Goal: Task Accomplishment & Management: Manage account settings

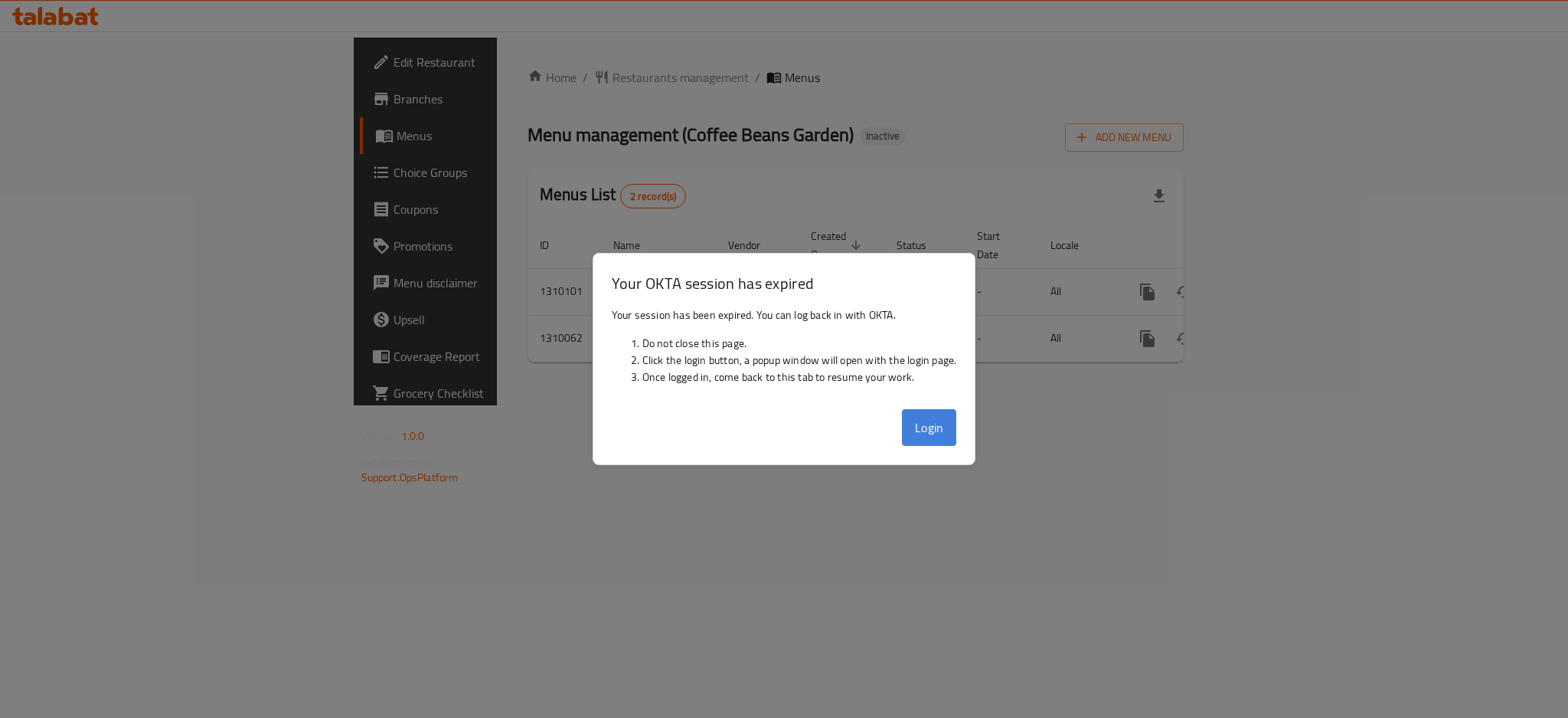
click at [942, 411] on button "Login" at bounding box center [930, 427] width 56 height 37
click at [942, 82] on ol "Home / Restaurants management / Menus" at bounding box center [855, 78] width 656 height 19
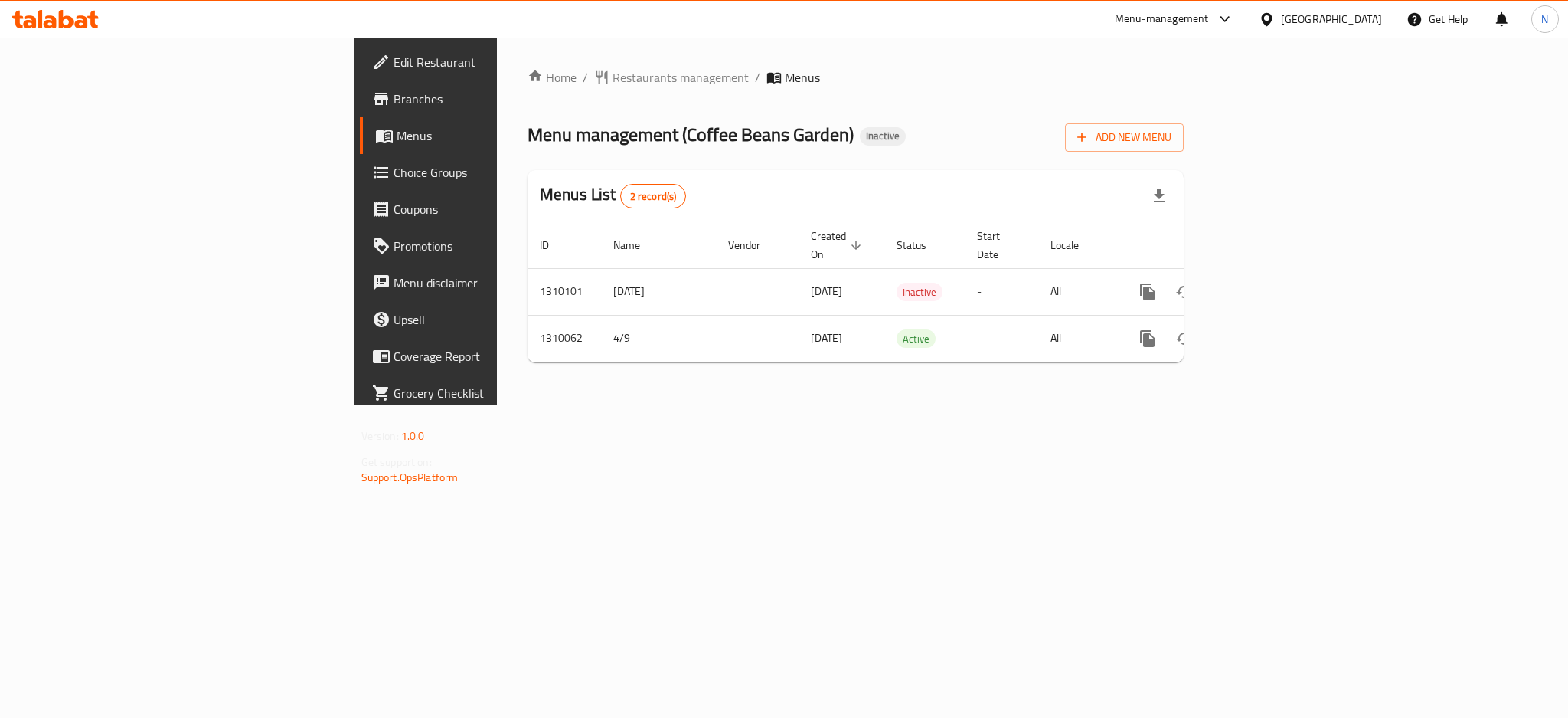
click at [1367, 17] on div "[GEOGRAPHIC_DATA]" at bounding box center [1331, 19] width 101 height 17
click at [1071, 94] on div "Home / Restaurants management / Menus Menu management ( Coffee Beans Garden ) I…" at bounding box center [855, 221] width 656 height 306
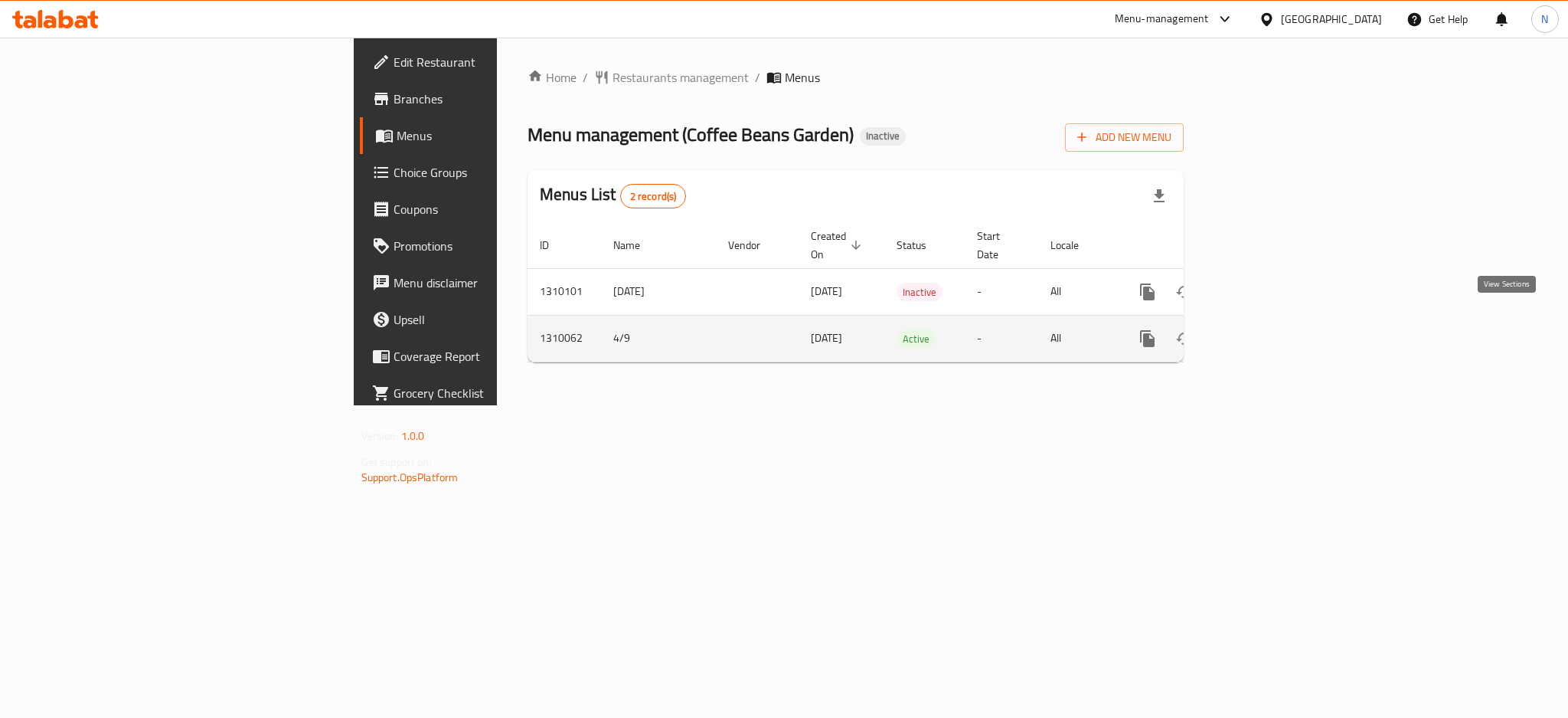
click at [1277, 320] on link "enhanced table" at bounding box center [1258, 339] width 37 height 37
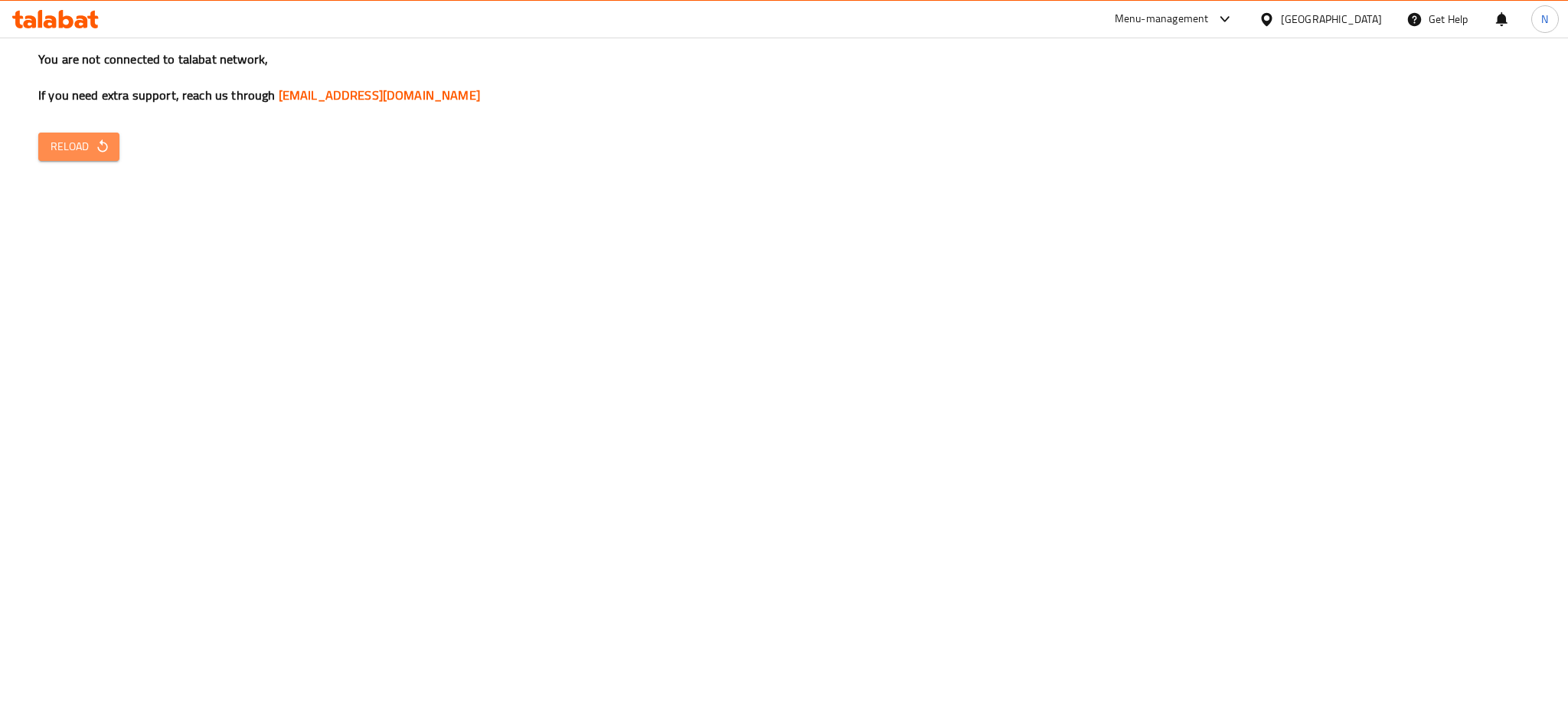
click at [111, 144] on button "Reload" at bounding box center [79, 146] width 81 height 29
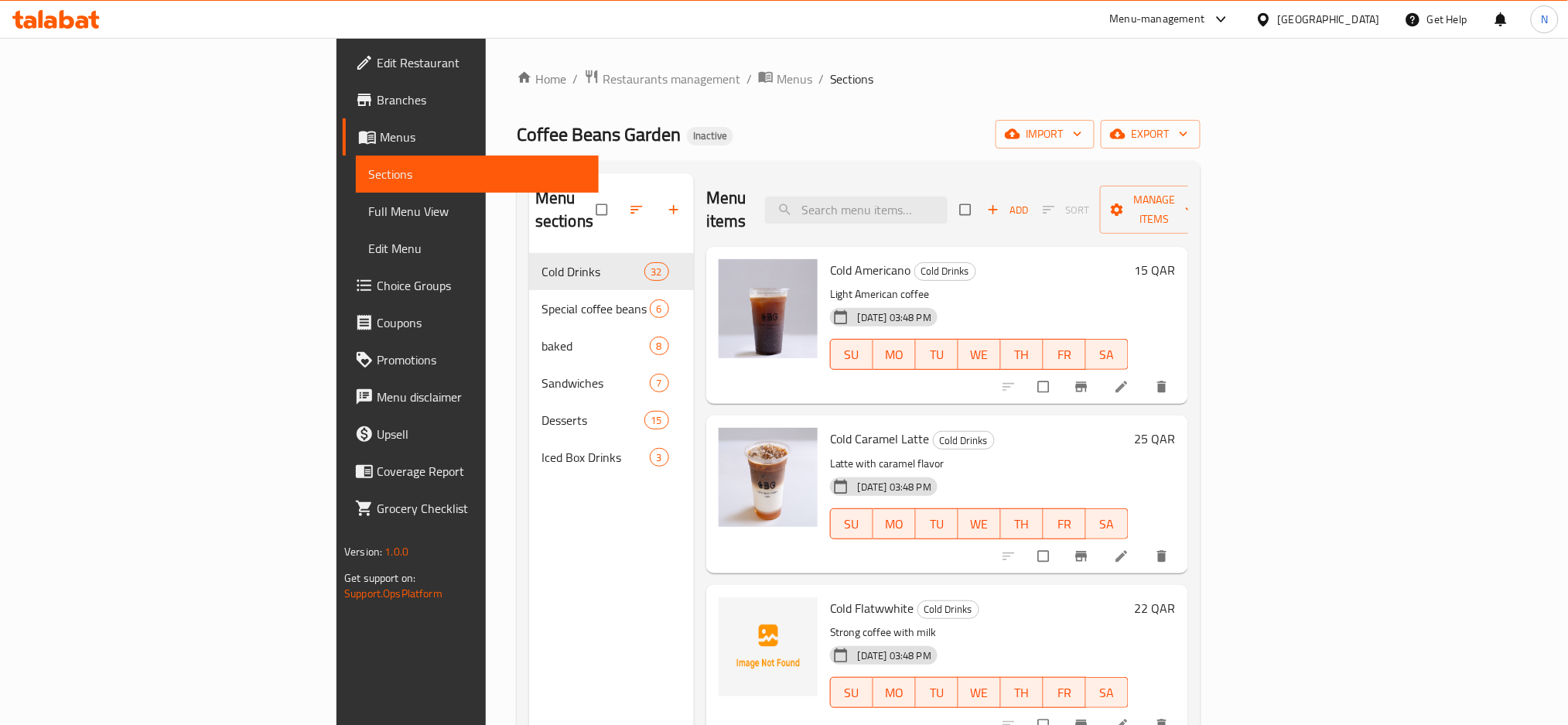
click at [1356, 21] on div "[GEOGRAPHIC_DATA]" at bounding box center [1328, 20] width 102 height 17
click at [1161, 391] on div "[GEOGRAPHIC_DATA]" at bounding box center [1213, 405] width 127 height 36
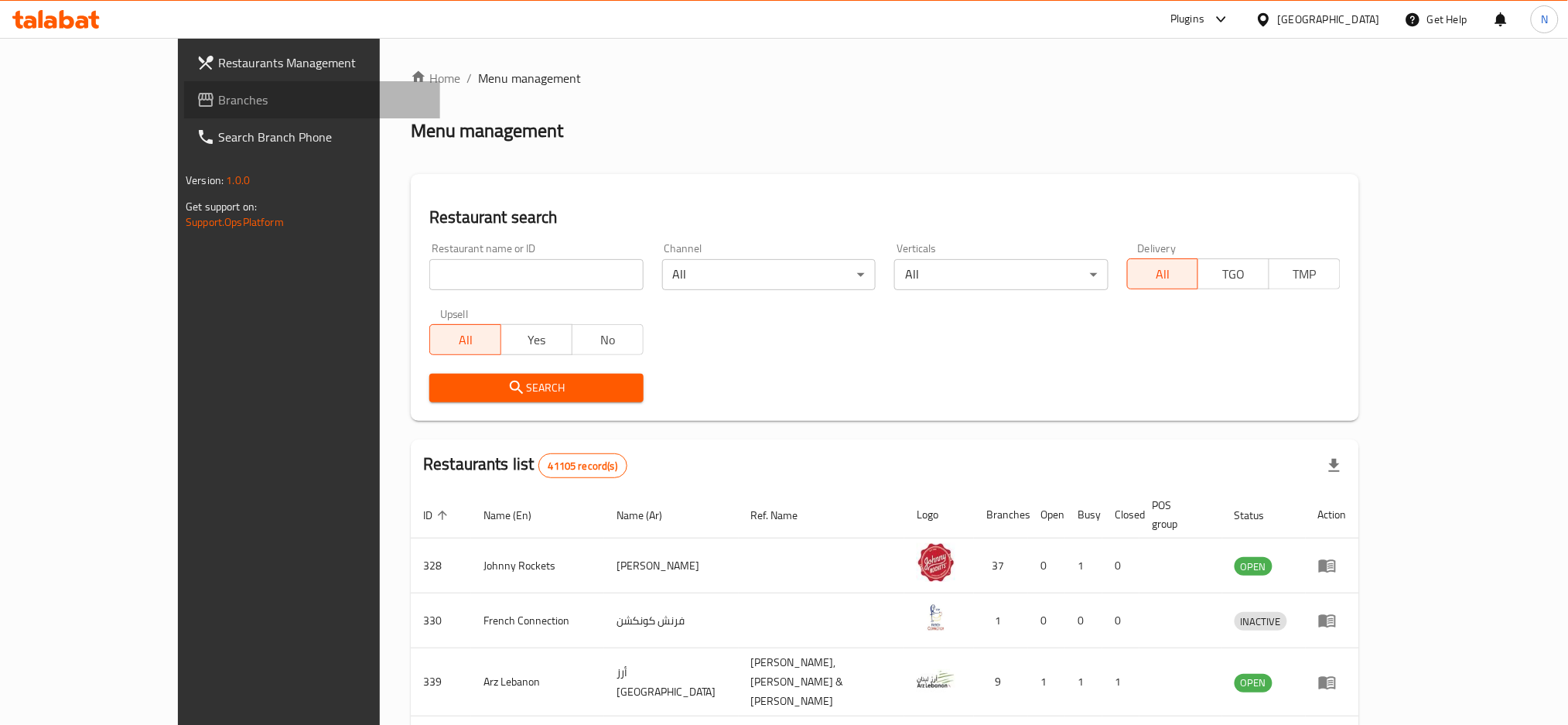
click at [184, 85] on link "Branches" at bounding box center [312, 100] width 256 height 37
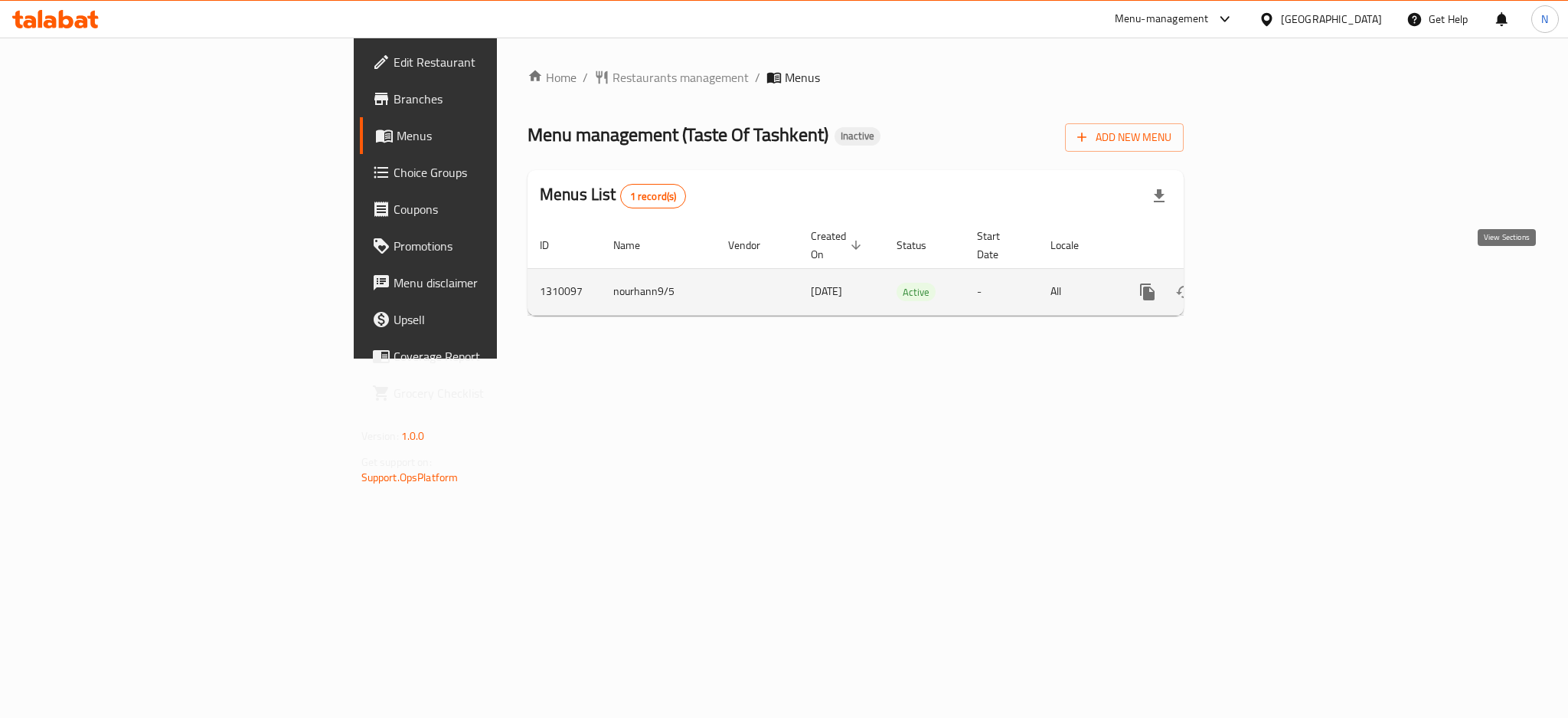
click at [1267, 282] on icon "enhanced table" at bounding box center [1258, 291] width 19 height 19
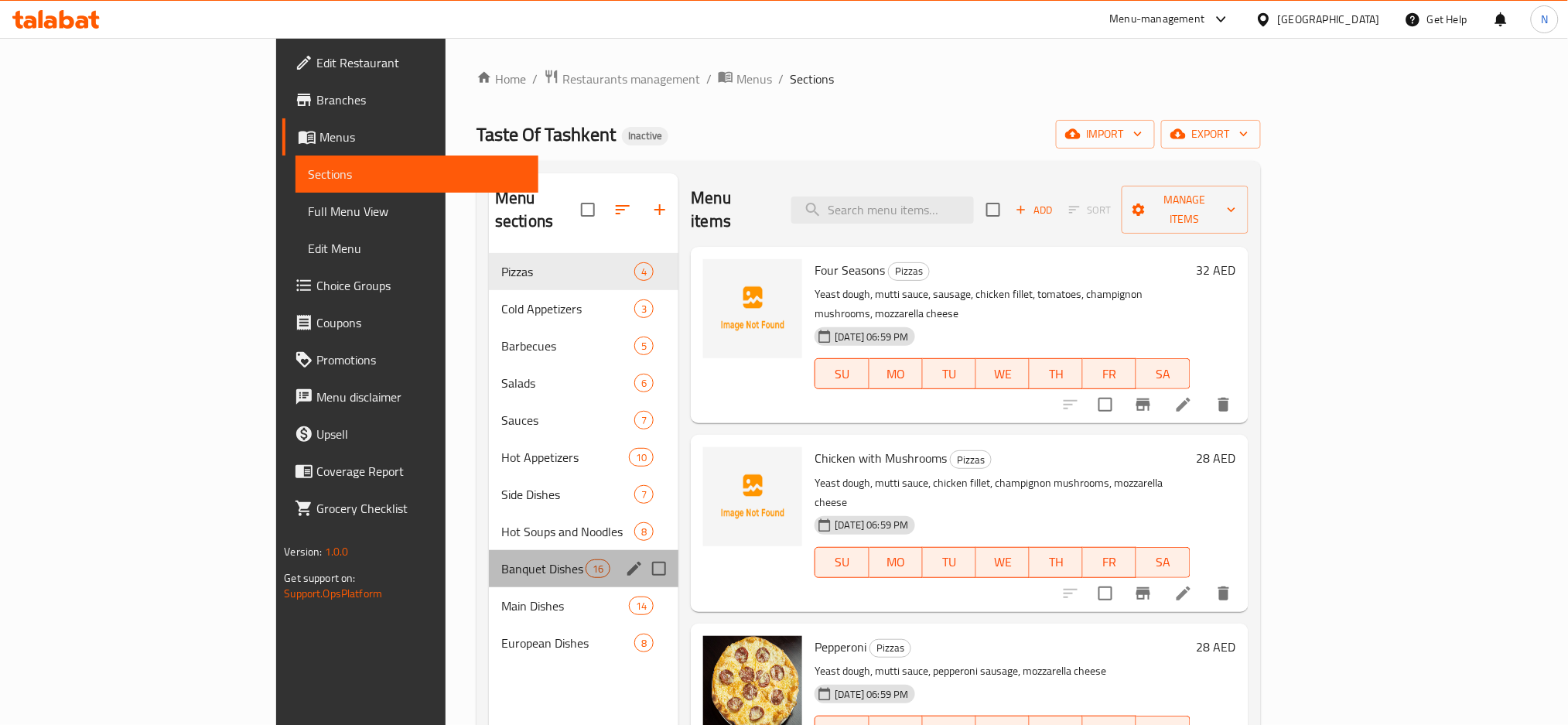
click at [489, 563] on div "Banquet Dishes 16" at bounding box center [583, 568] width 190 height 37
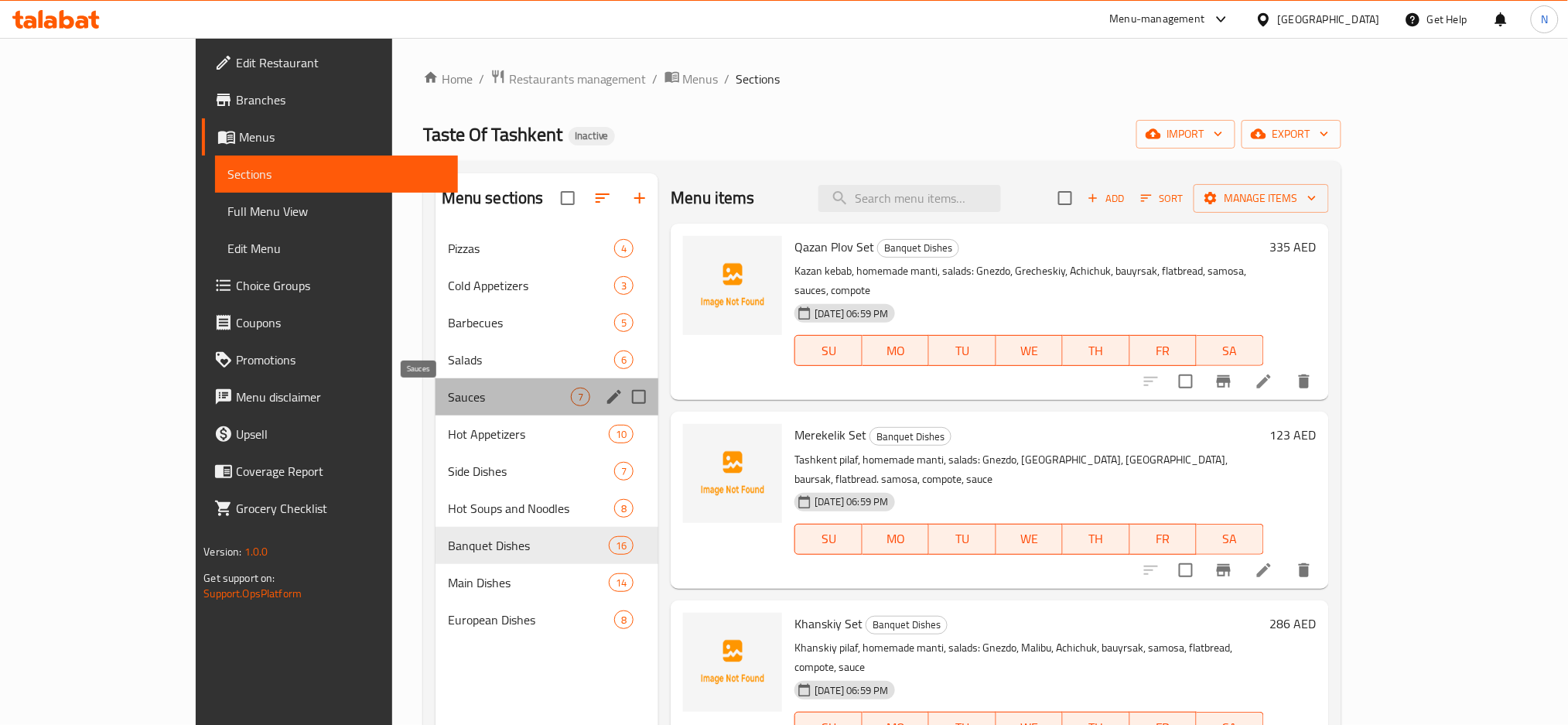
click at [448, 389] on span "Sauces" at bounding box center [509, 397] width 123 height 19
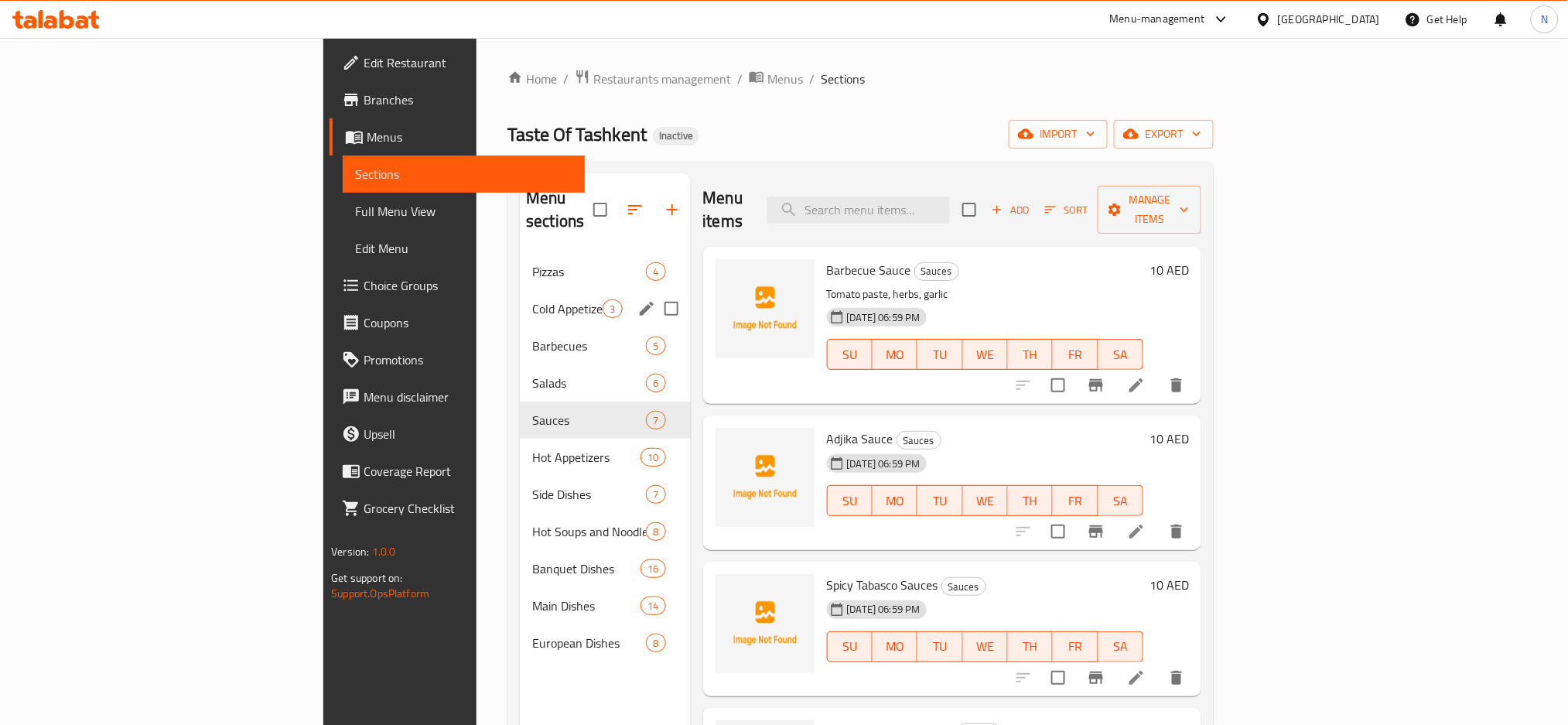
click at [520, 301] on div "Cold Appetizers 3" at bounding box center [605, 308] width 170 height 37
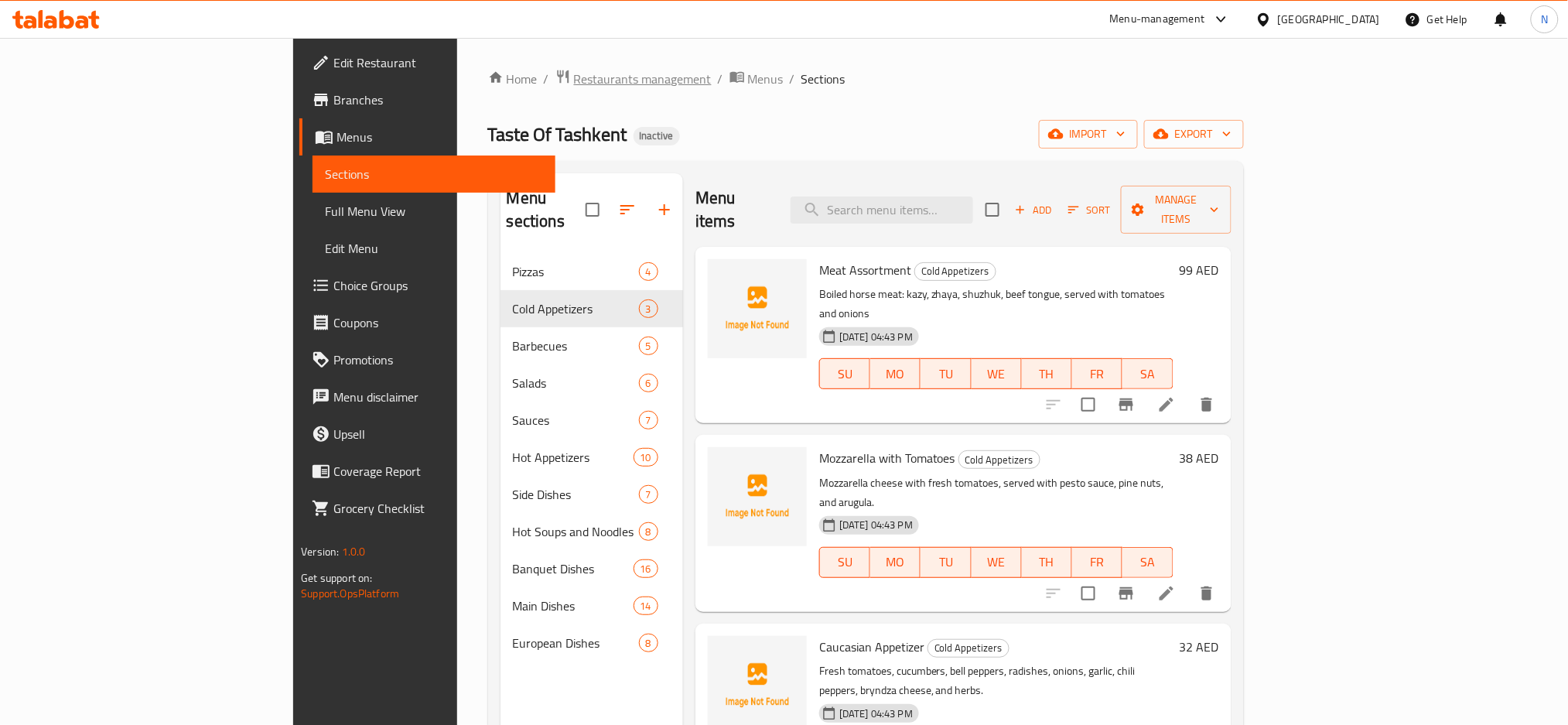
click at [574, 73] on span "Restaurants management" at bounding box center [642, 78] width 137 height 19
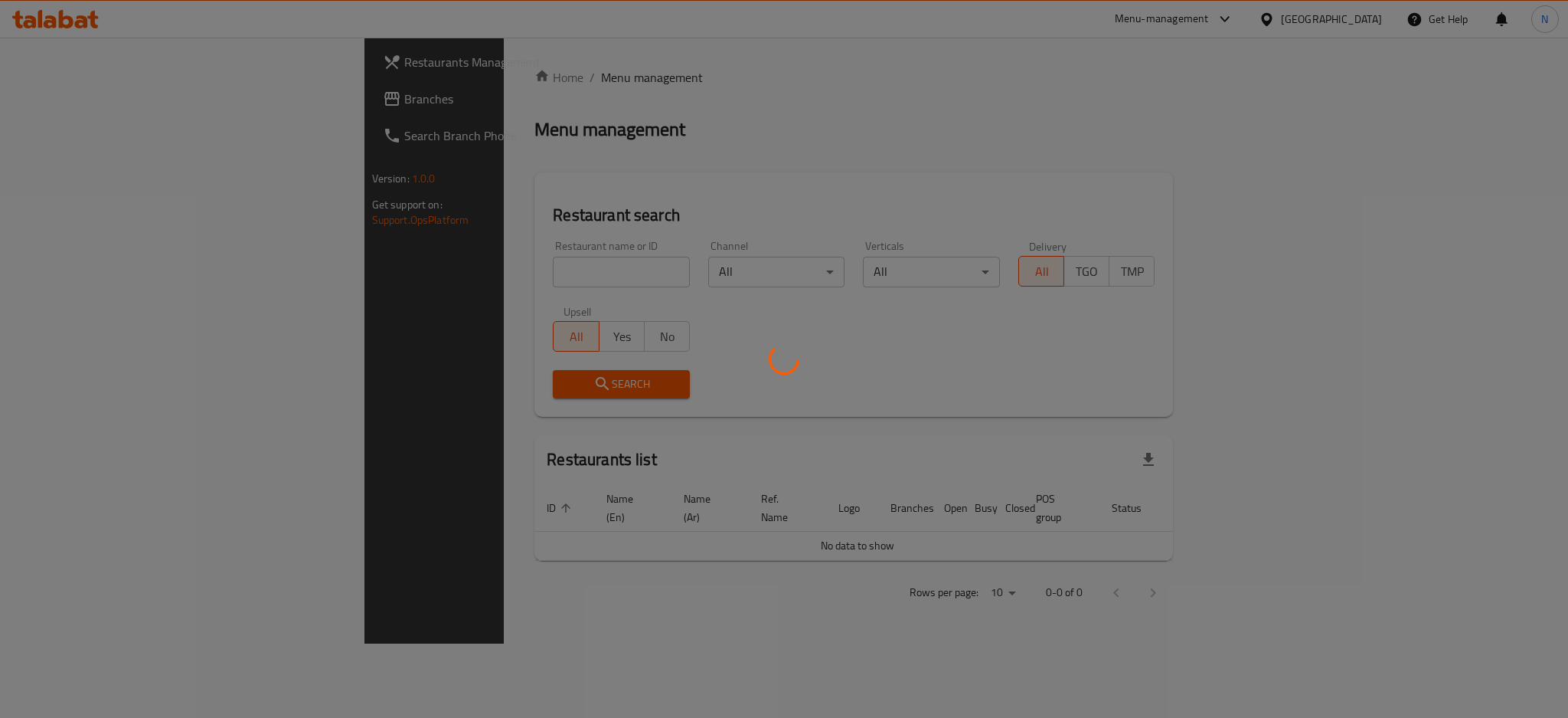
click at [174, 100] on div at bounding box center [784, 359] width 1568 height 718
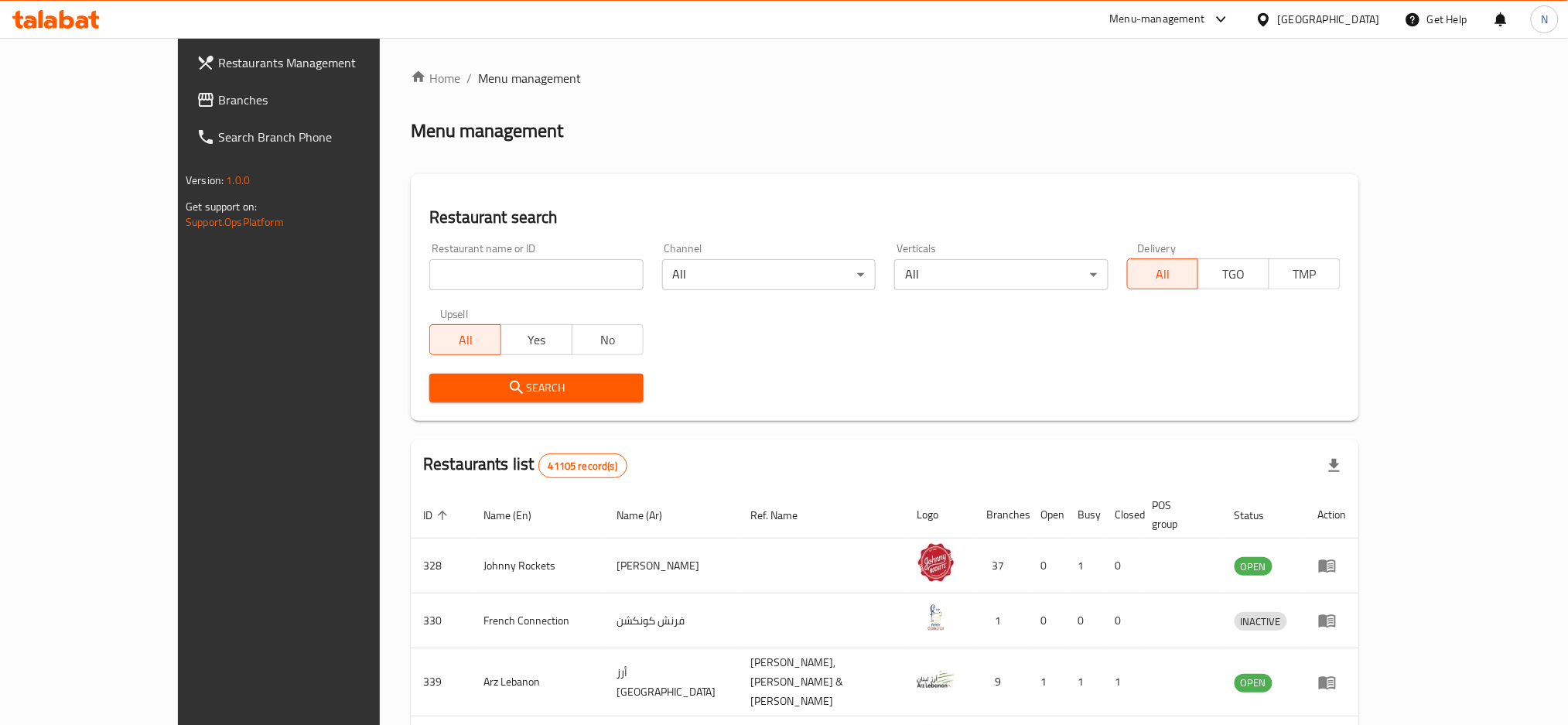
click at [218, 101] on span "Branches" at bounding box center [322, 100] width 209 height 19
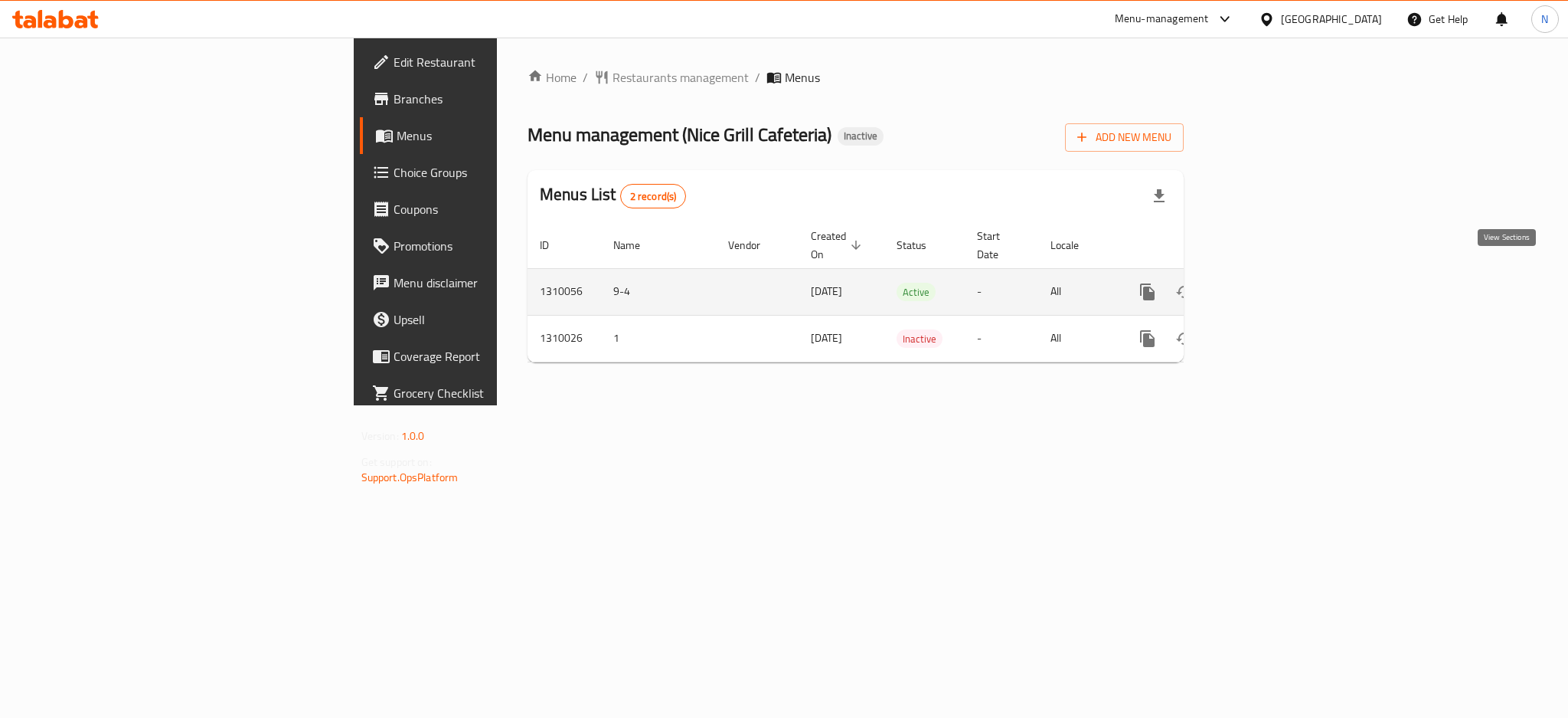
click at [1267, 282] on icon "enhanced table" at bounding box center [1258, 291] width 19 height 19
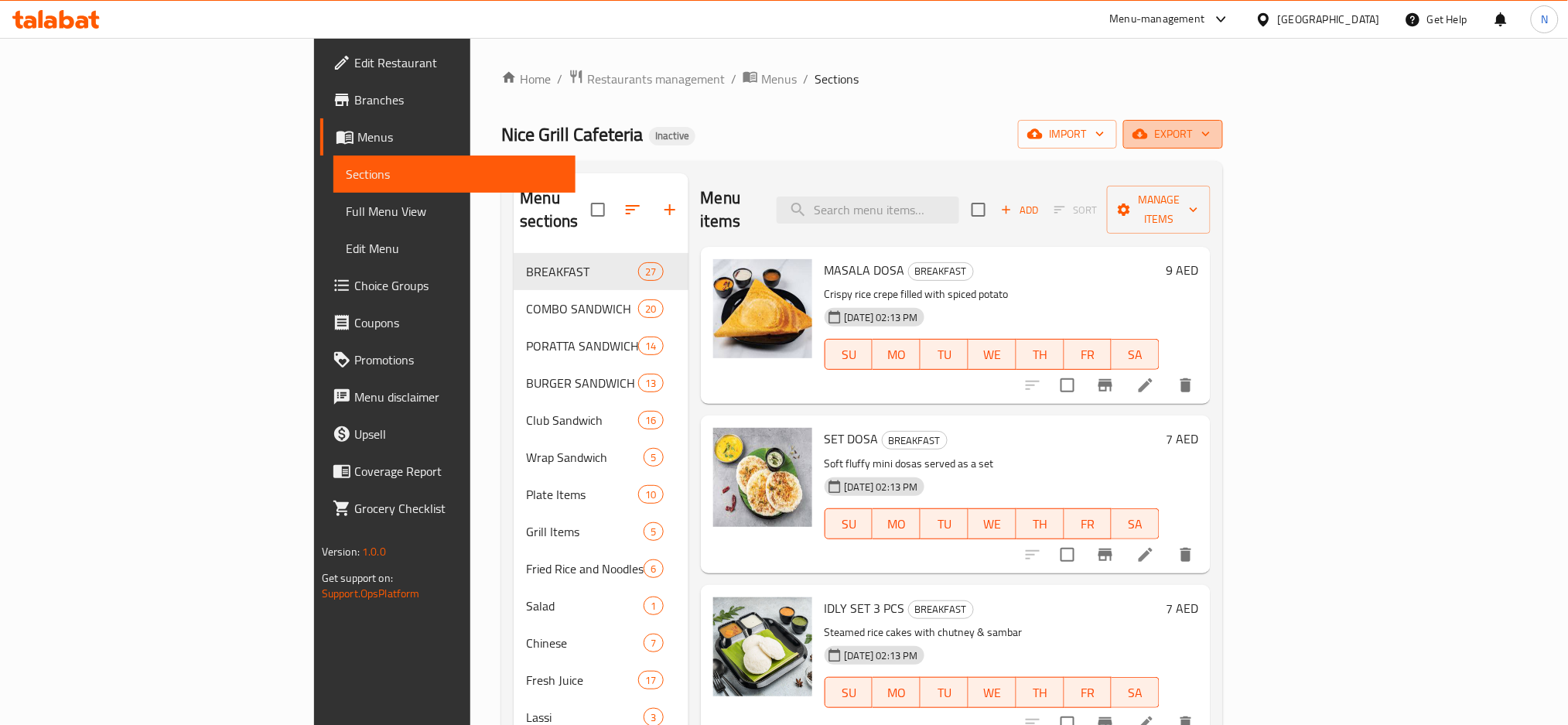
click at [1210, 137] on span "export" at bounding box center [1173, 134] width 75 height 20
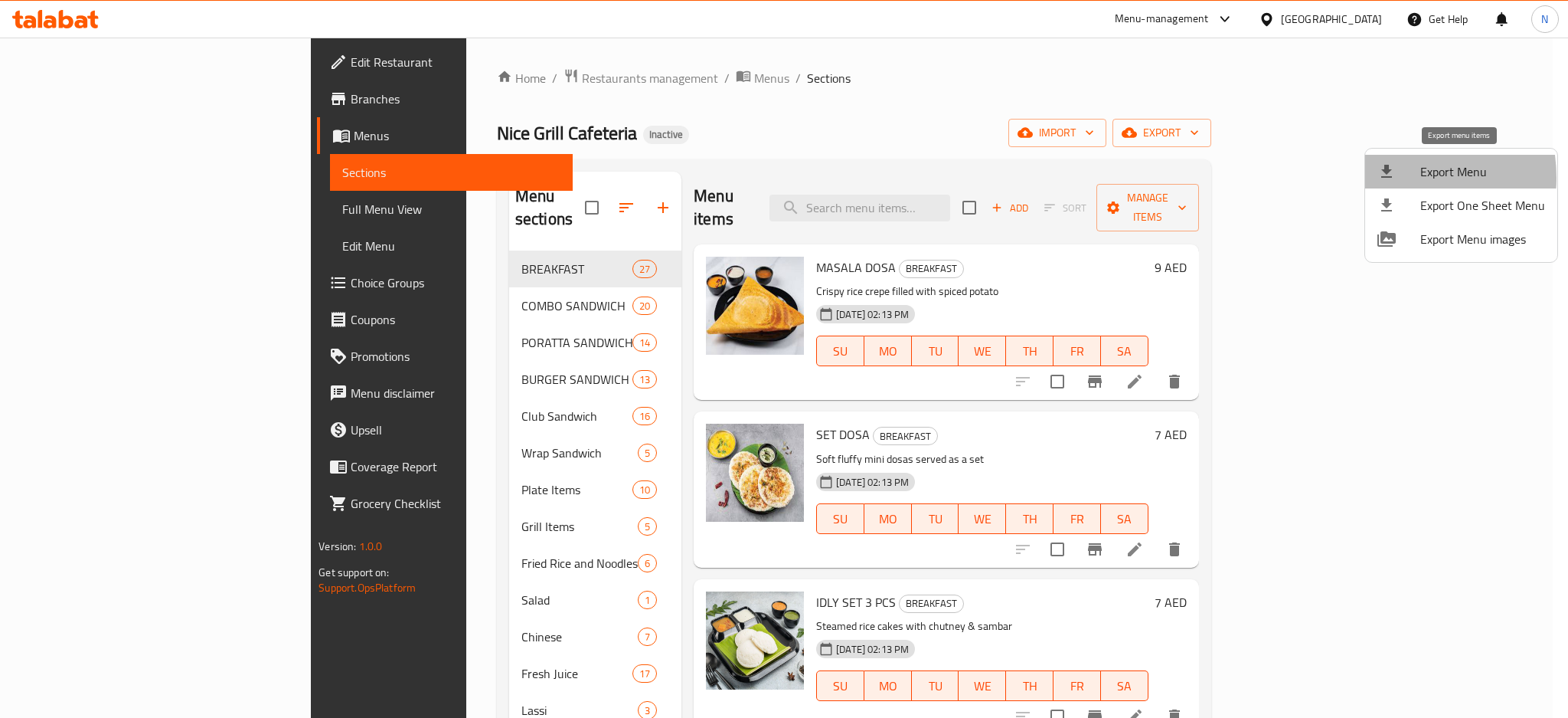
click at [1387, 178] on icon at bounding box center [1387, 171] width 19 height 19
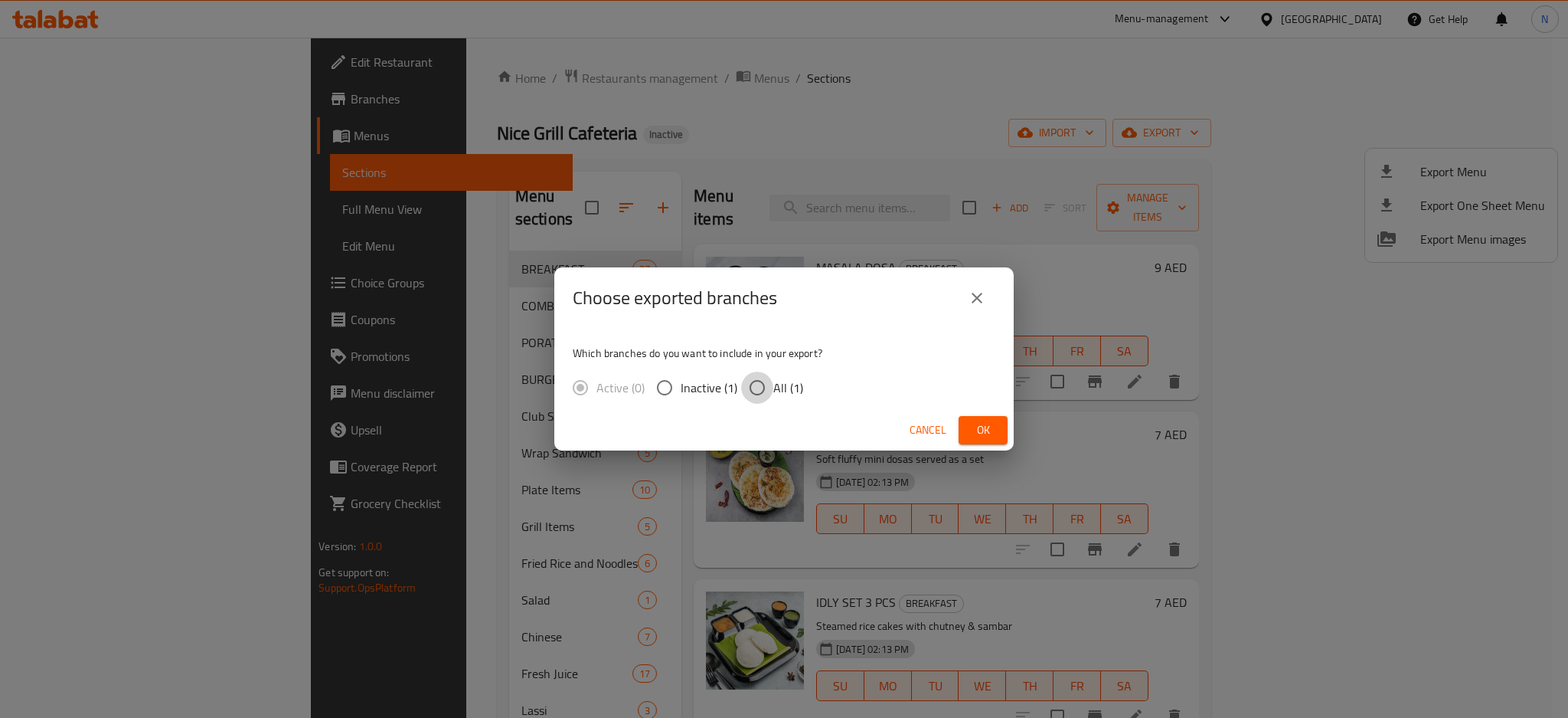
click at [754, 395] on input "All (1)" at bounding box center [757, 387] width 32 height 32
radio input "true"
click at [980, 421] on span "Ok" at bounding box center [983, 429] width 24 height 19
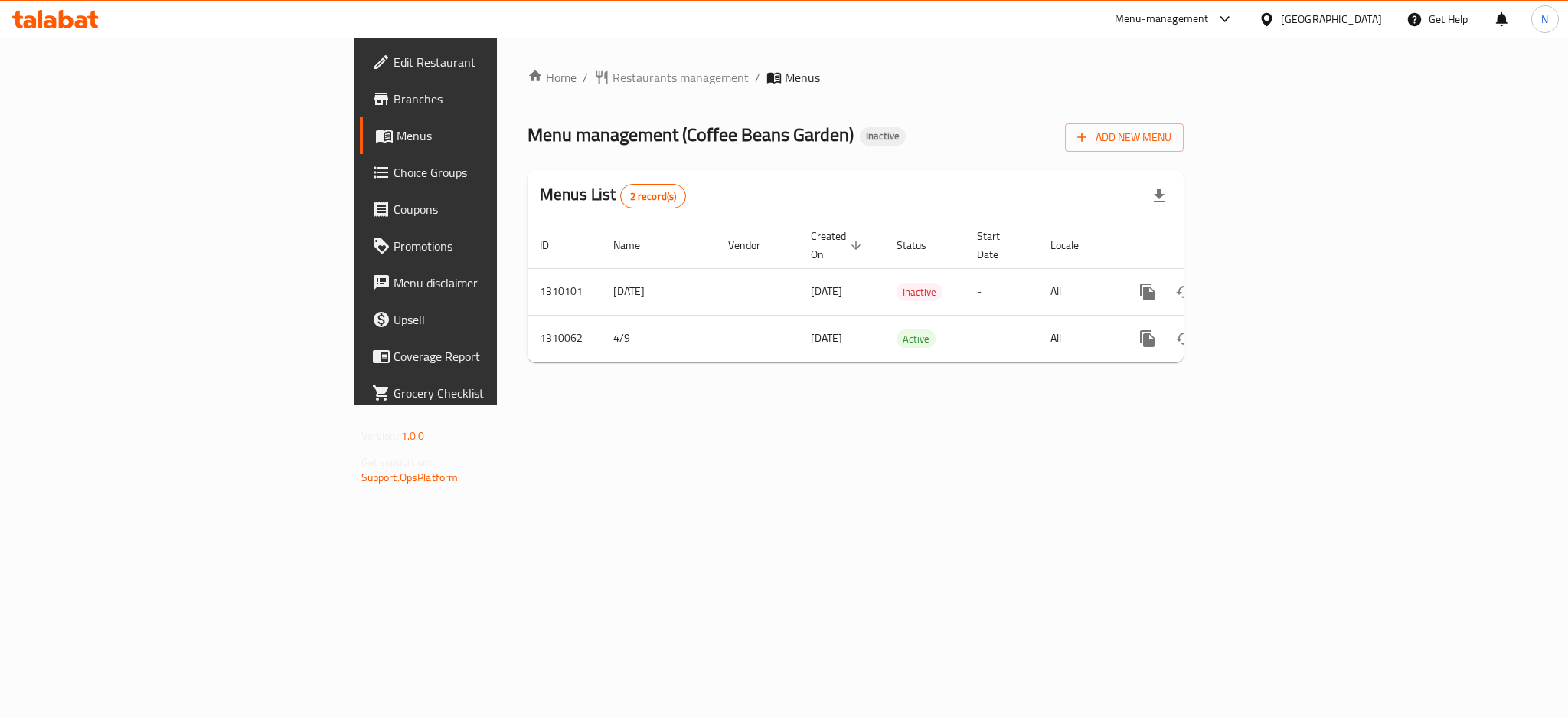
click at [1364, 20] on div "[GEOGRAPHIC_DATA]" at bounding box center [1331, 19] width 101 height 17
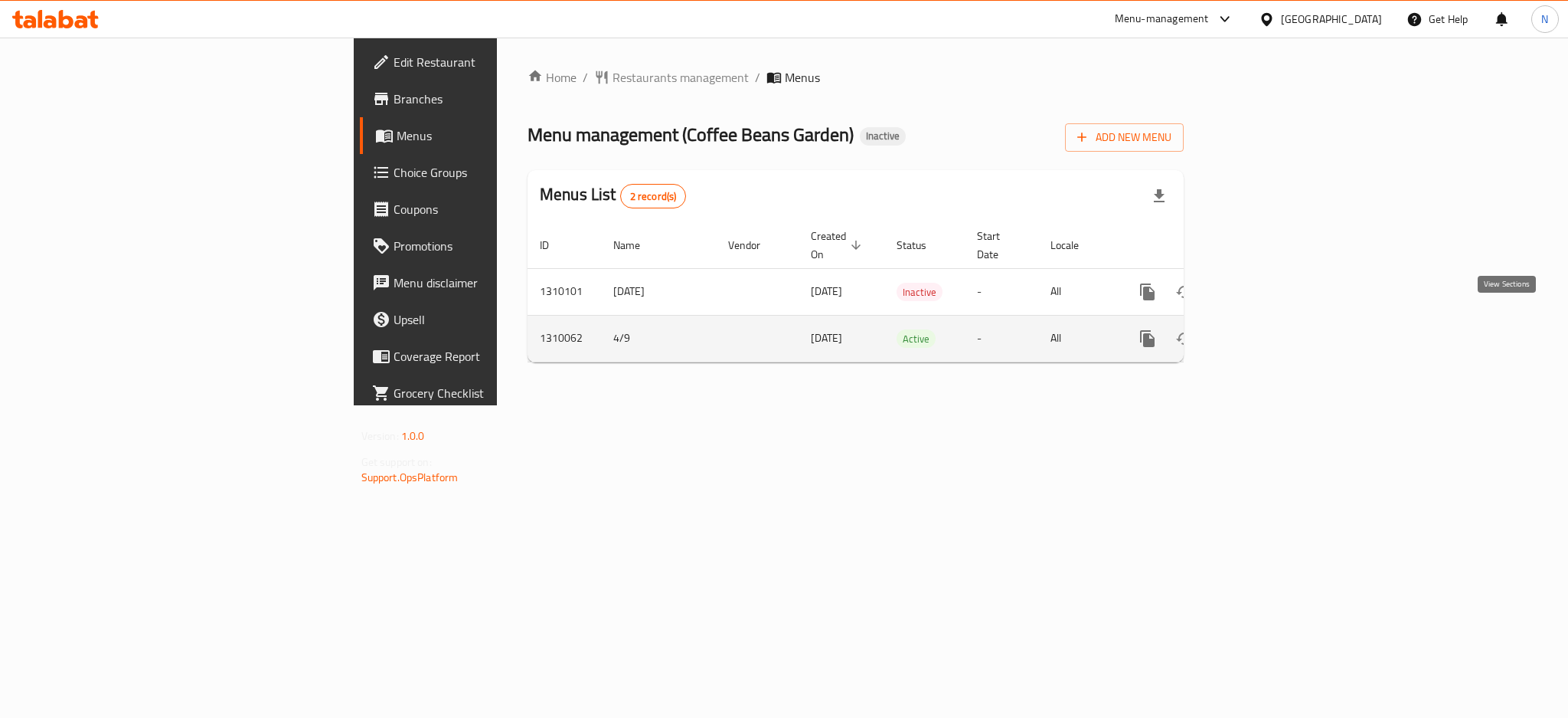
click at [1267, 329] on icon "enhanced table" at bounding box center [1258, 339] width 19 height 19
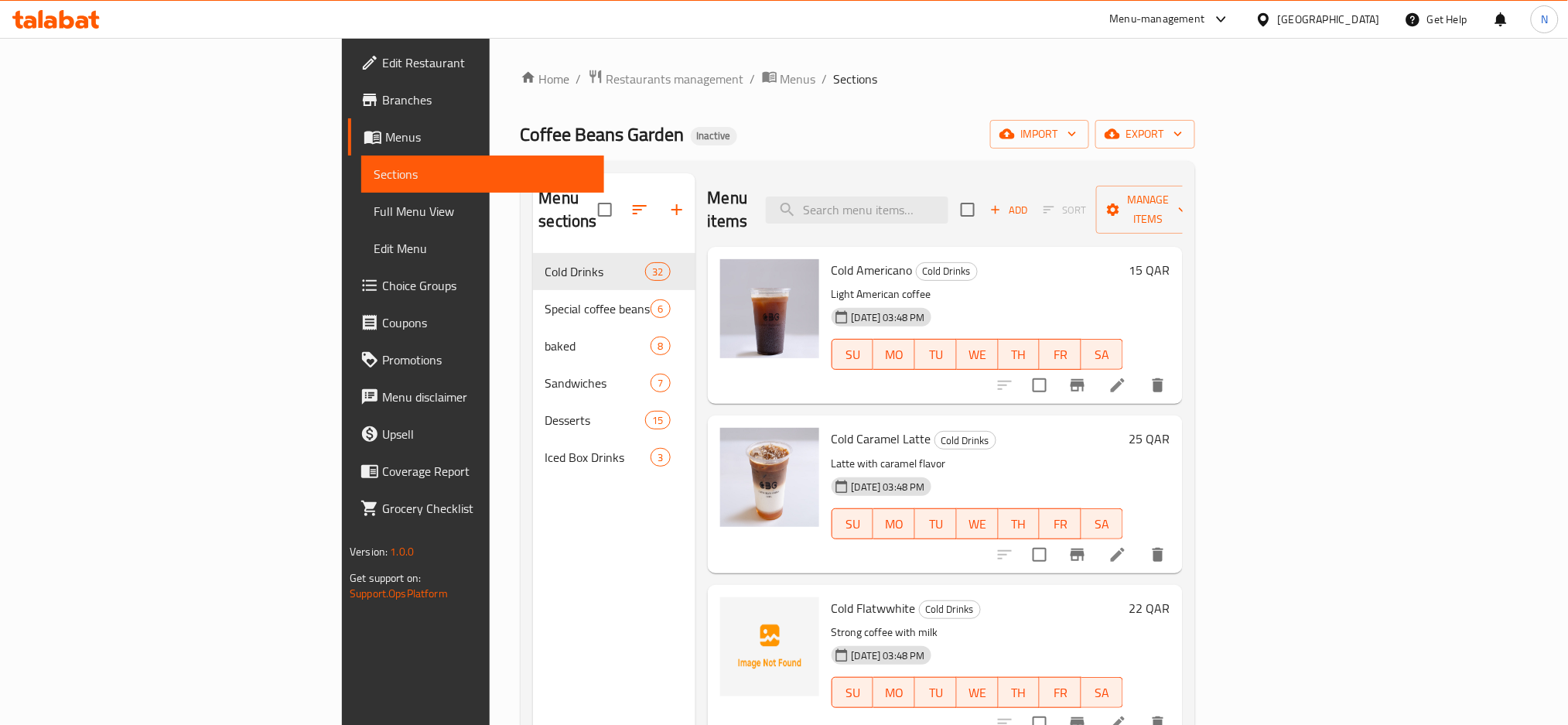
click at [1268, 24] on icon at bounding box center [1263, 19] width 11 height 13
click at [1176, 406] on div "[GEOGRAPHIC_DATA]" at bounding box center [1212, 405] width 102 height 17
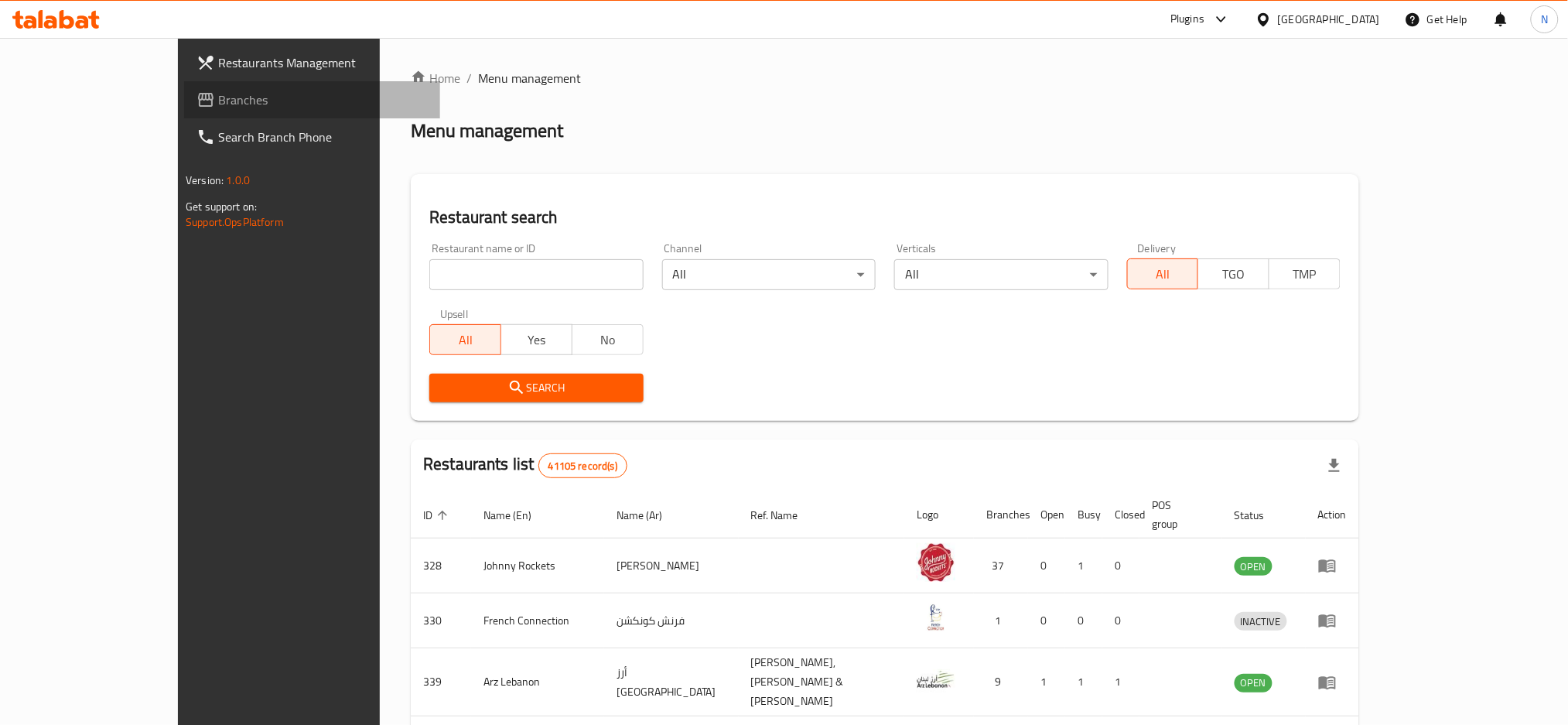
click at [218, 95] on span "Branches" at bounding box center [322, 100] width 209 height 19
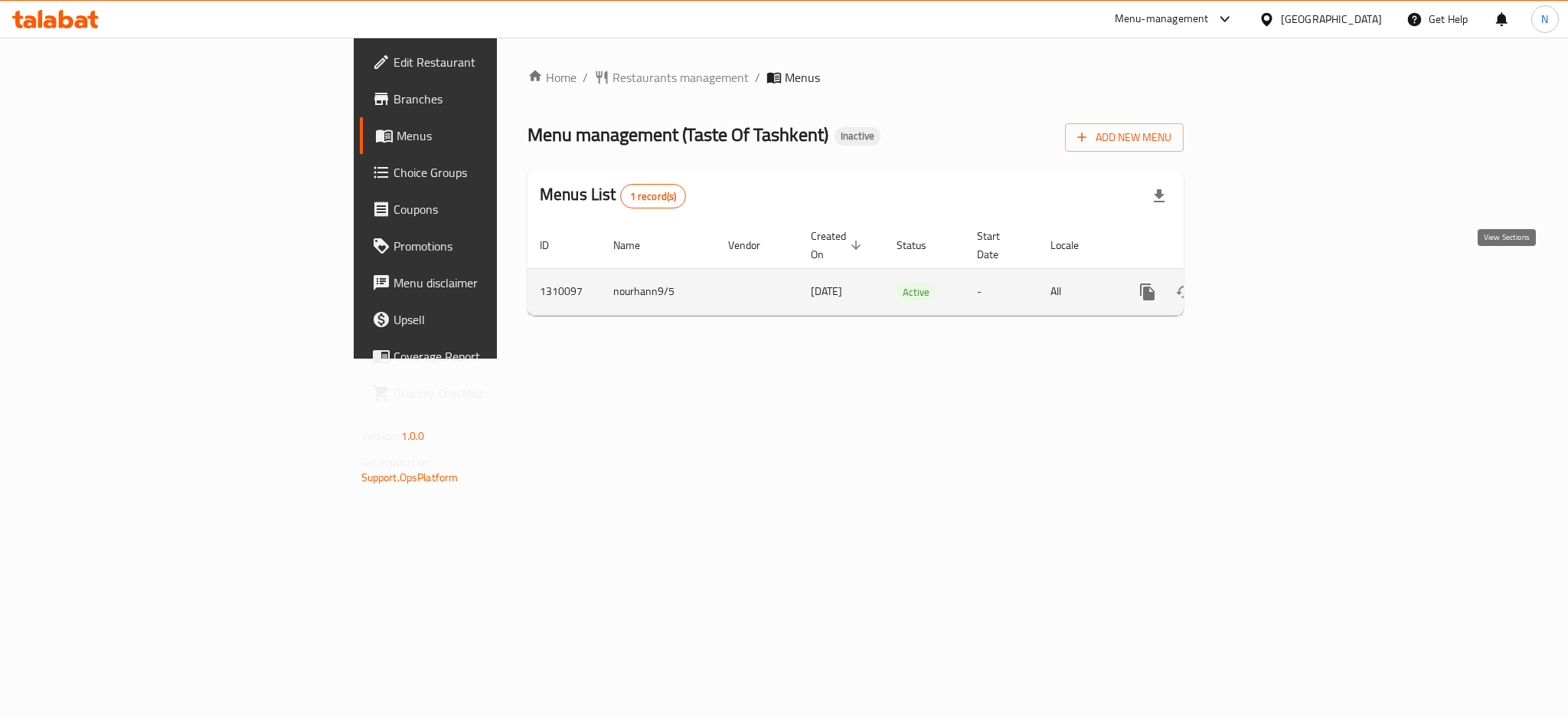
click at [1267, 282] on icon "enhanced table" at bounding box center [1258, 291] width 19 height 19
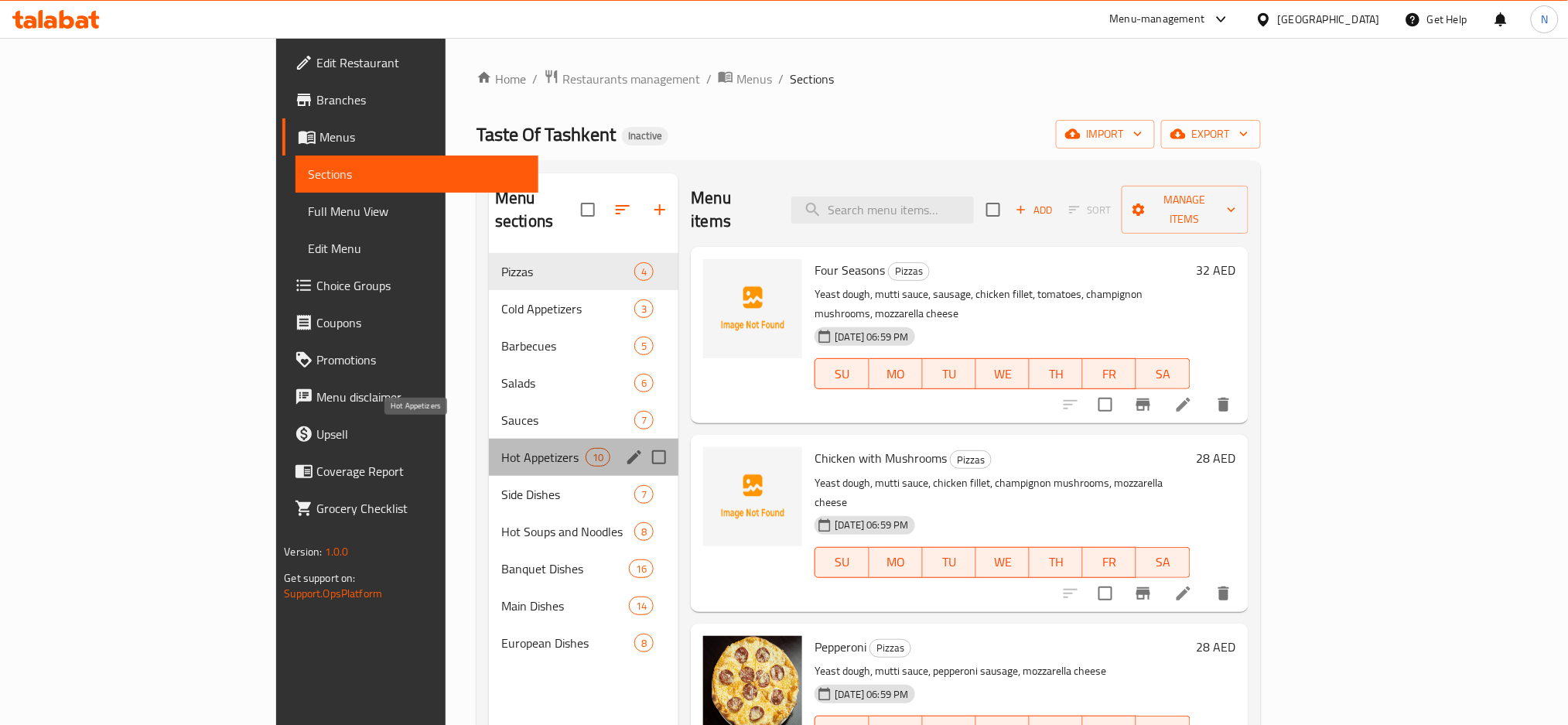
click at [501, 448] on span "Hot Appetizers" at bounding box center [543, 457] width 84 height 19
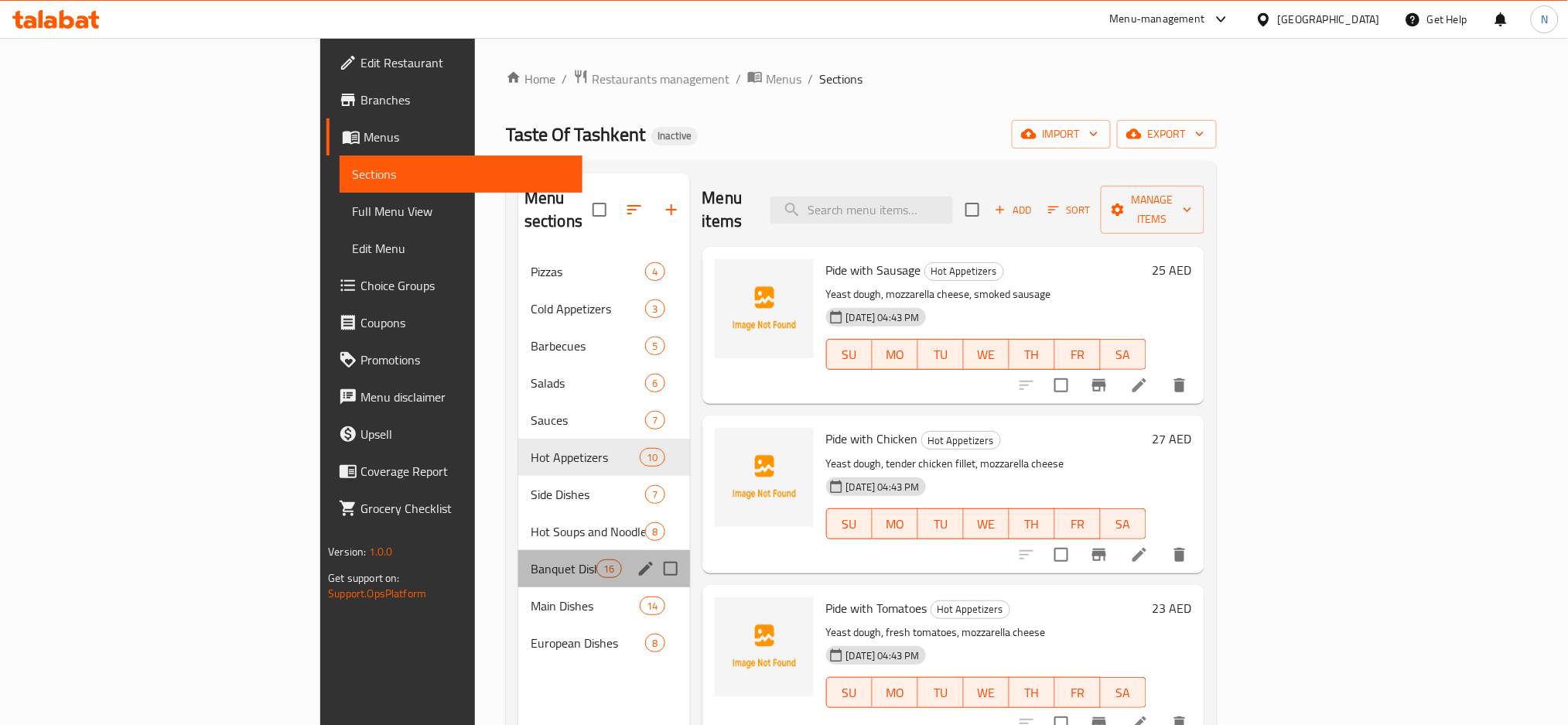
click at [519, 549] on div "Banquet Dishes 16" at bounding box center [605, 568] width 172 height 37
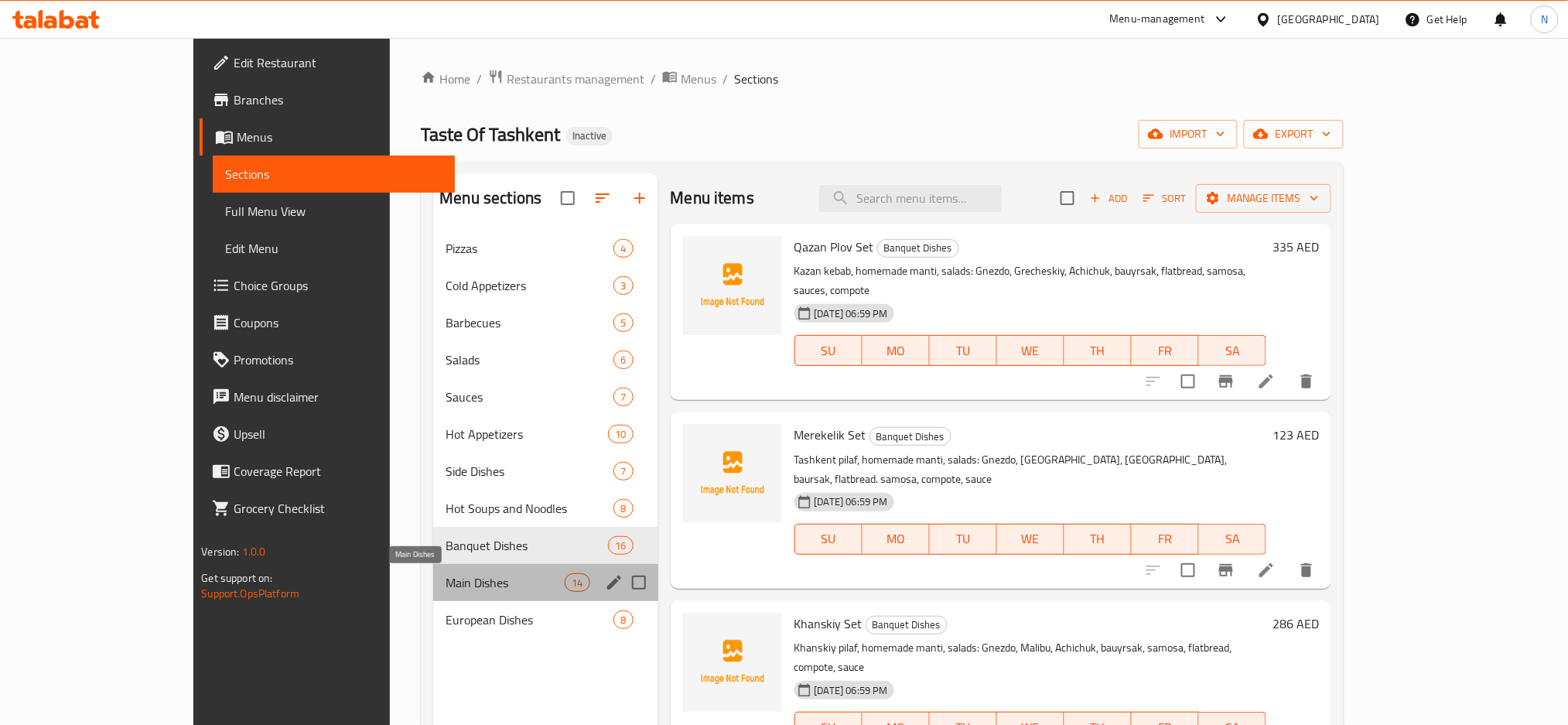
click at [446, 588] on span "Main Dishes" at bounding box center [505, 582] width 119 height 19
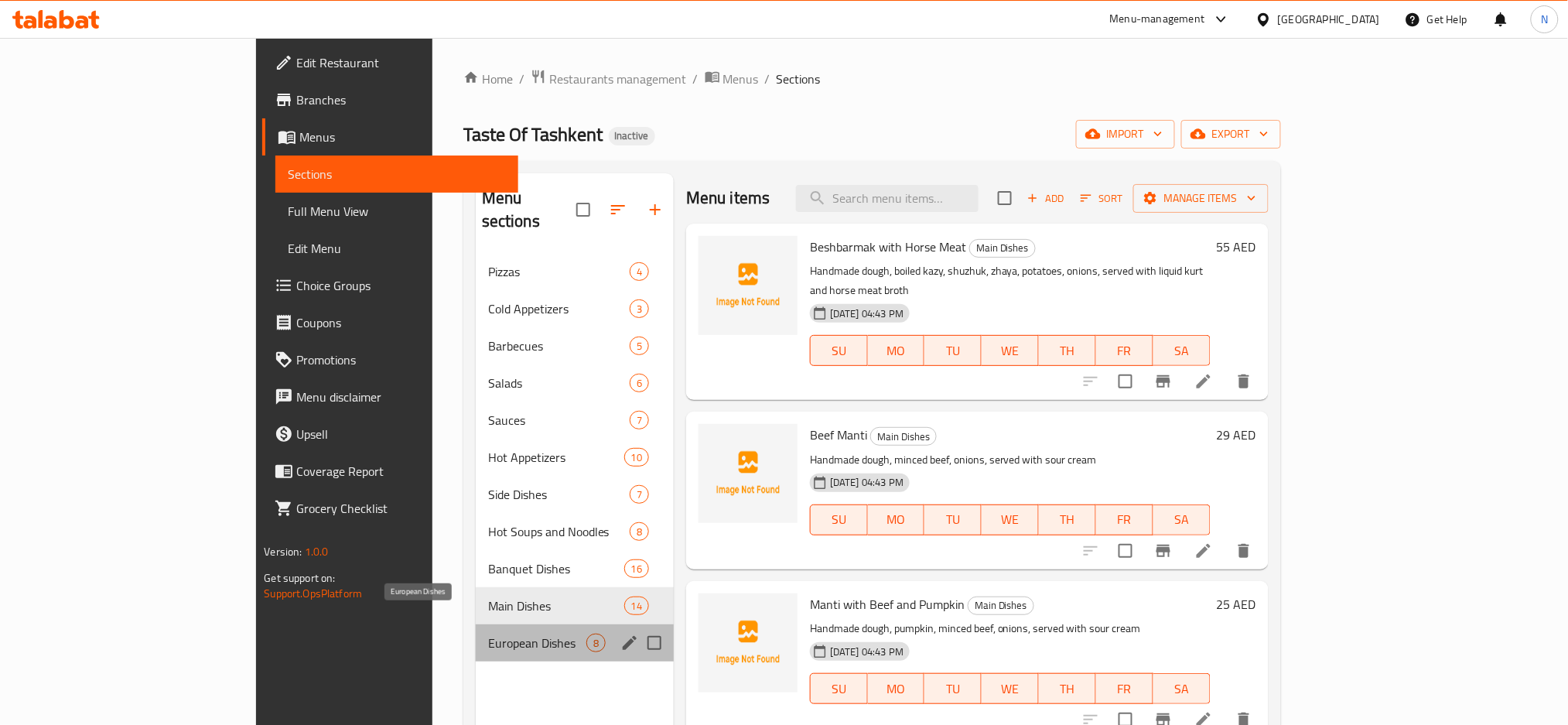
click at [488, 633] on span "European Dishes" at bounding box center [536, 643] width 98 height 19
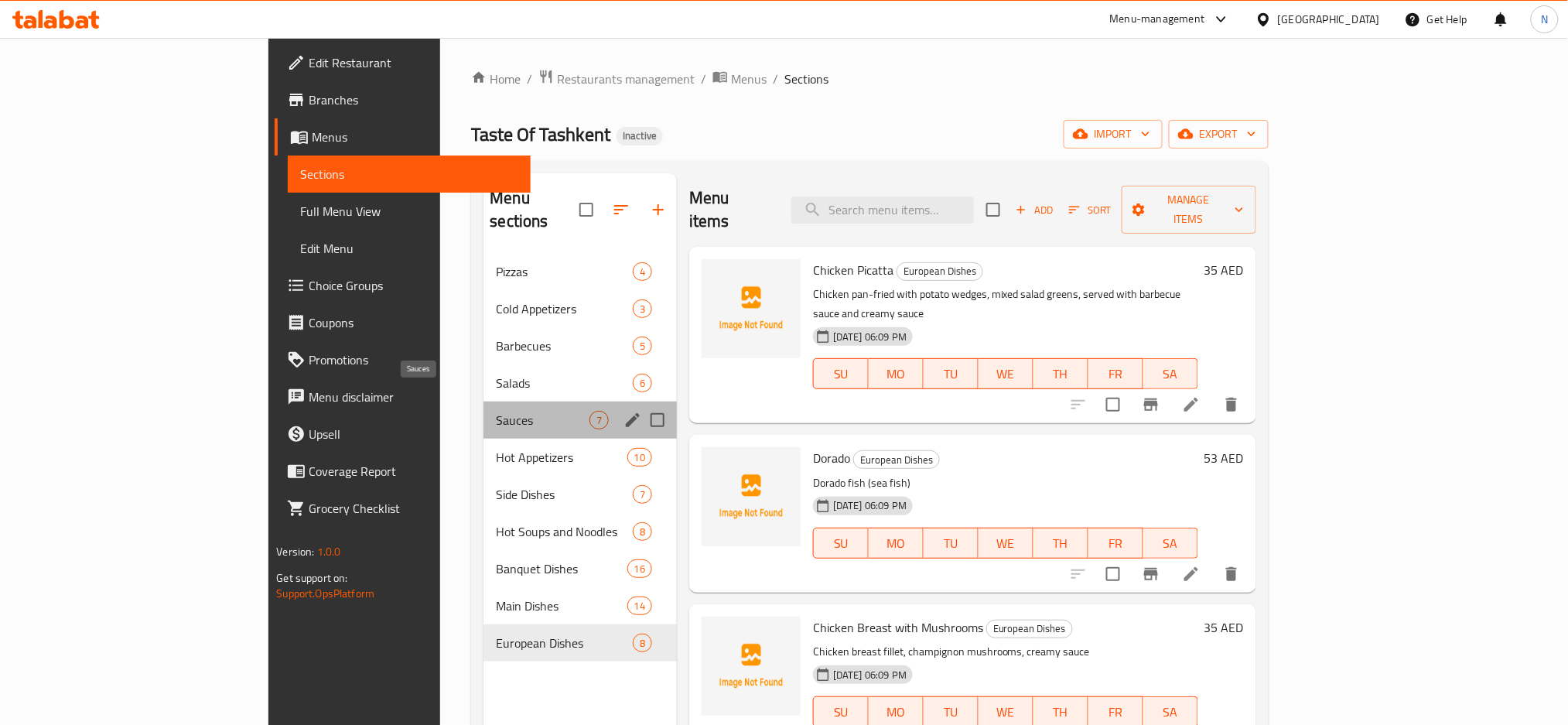
click at [496, 411] on span "Sauces" at bounding box center [542, 420] width 93 height 19
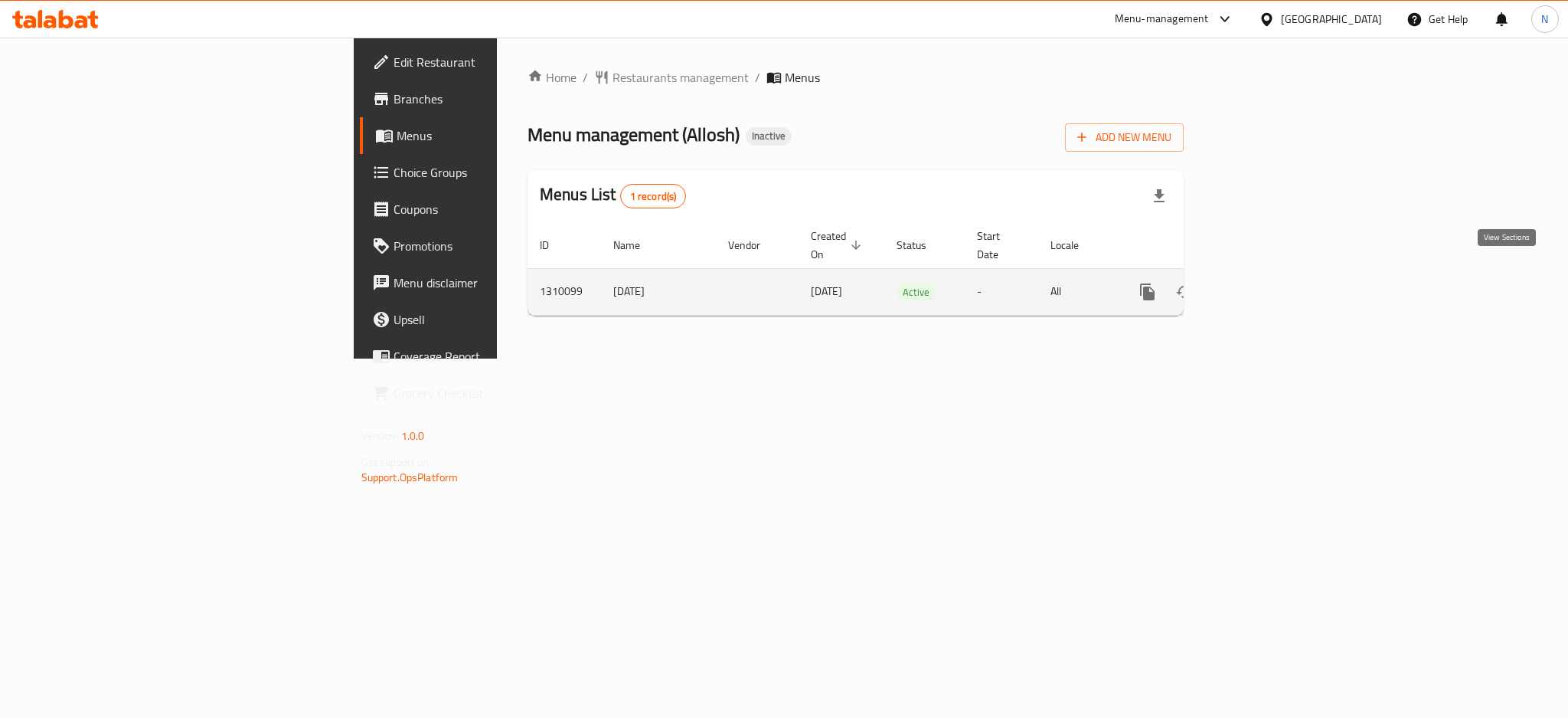
click at [1267, 282] on icon "enhanced table" at bounding box center [1258, 291] width 19 height 19
